Goal: Information Seeking & Learning: Learn about a topic

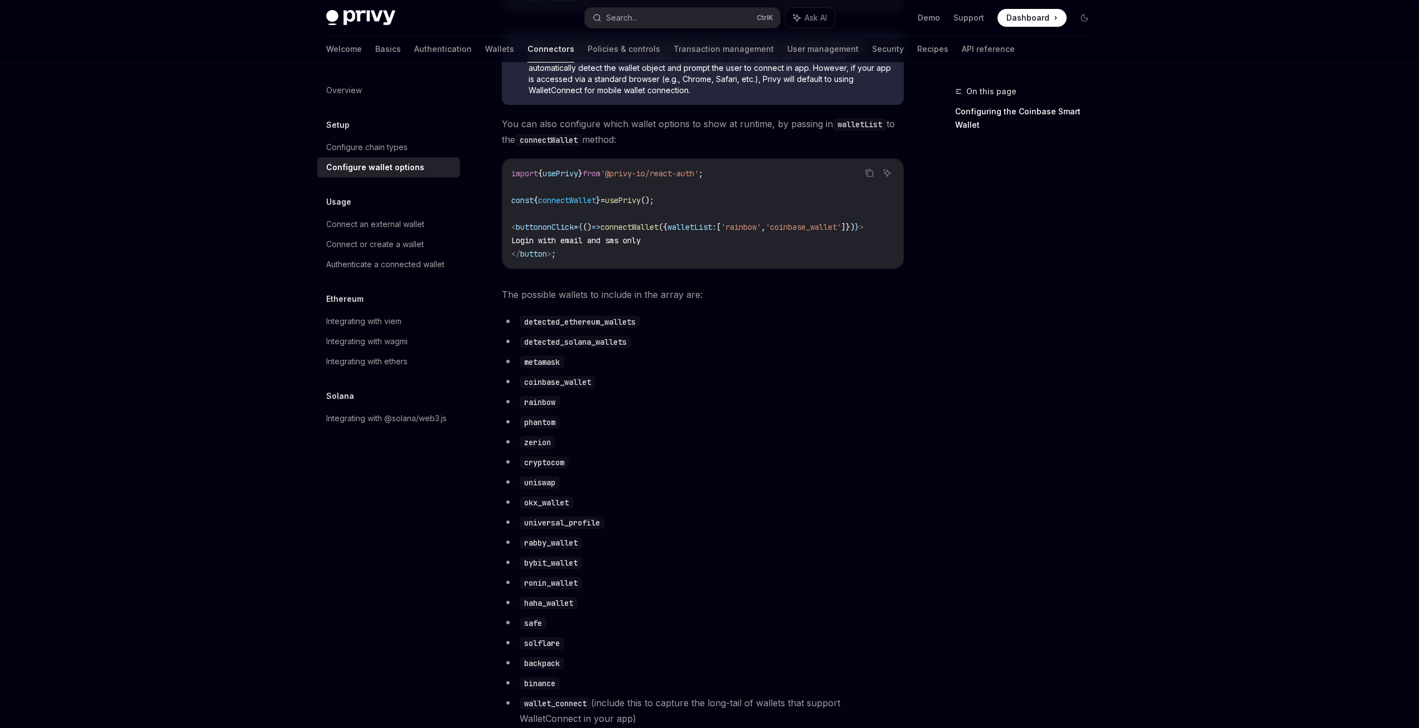
scroll to position [391, 0]
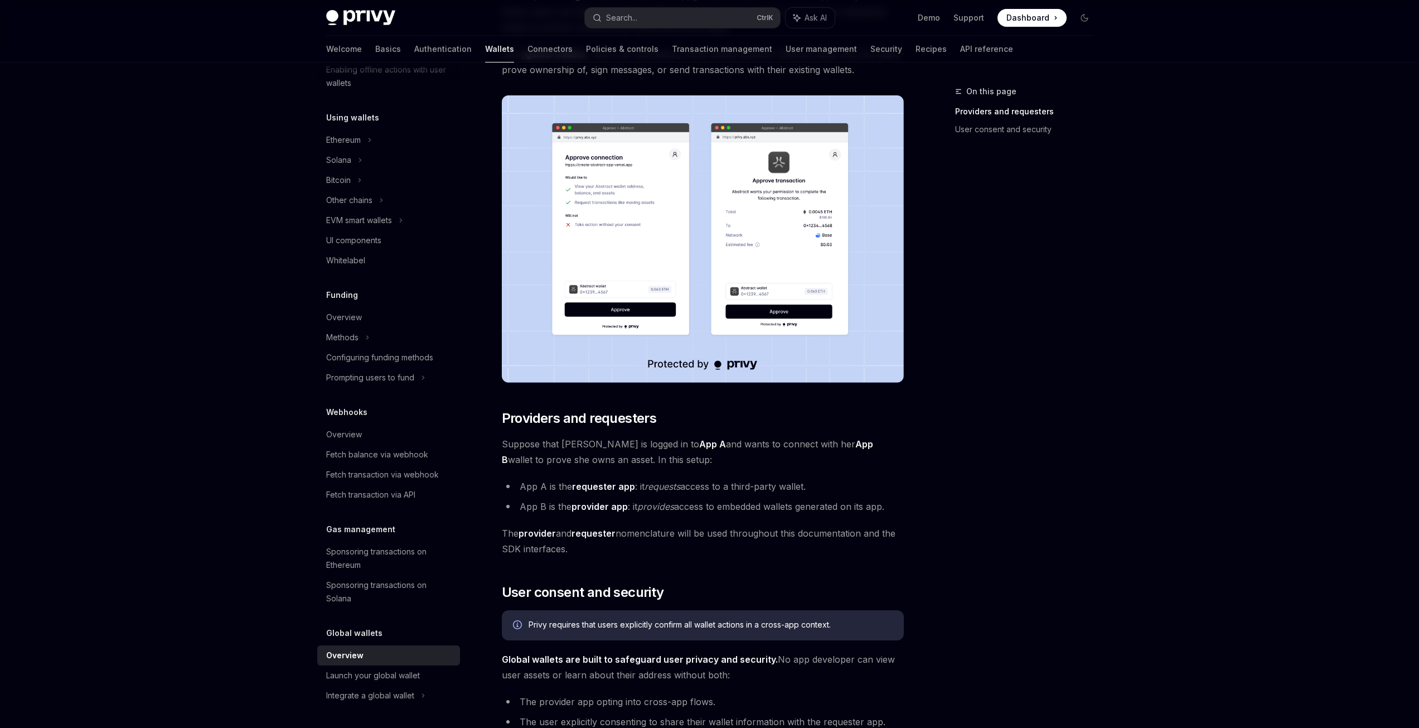
scroll to position [167, 0]
